Goal: Task Accomplishment & Management: Manage account settings

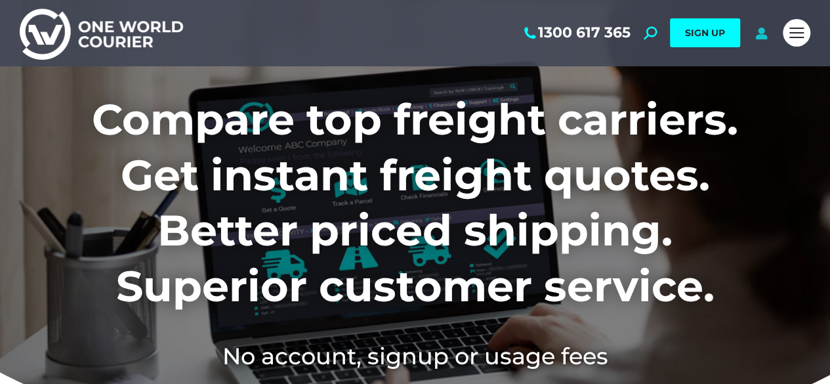
click at [755, 31] on icon at bounding box center [761, 32] width 16 height 13
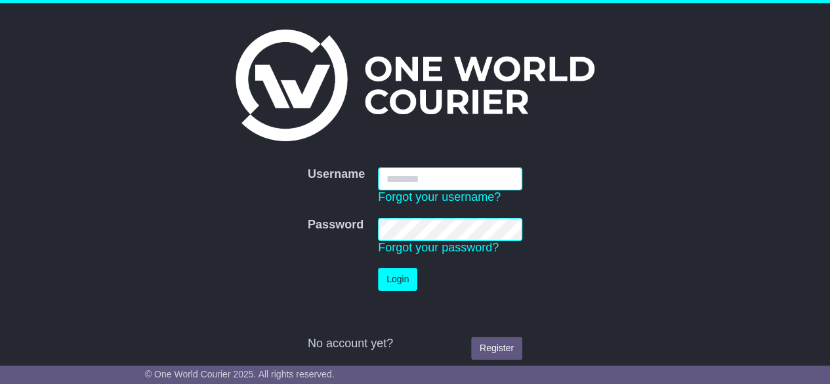
type input "**********"
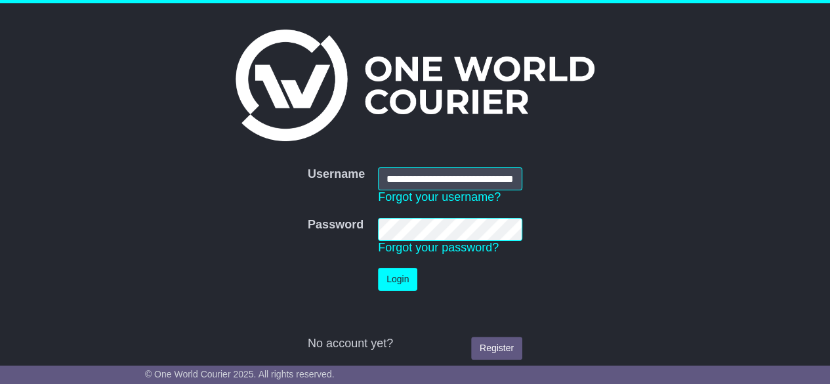
click at [378, 268] on button "Login" at bounding box center [397, 279] width 39 height 23
